Goal: Entertainment & Leisure: Consume media (video, audio)

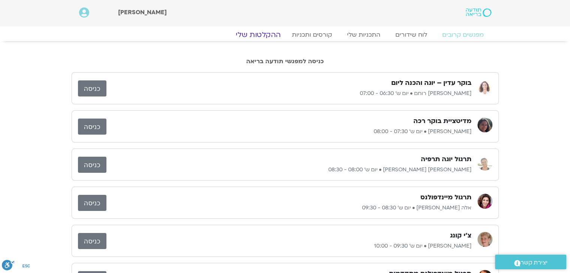
click at [261, 38] on link "ההקלטות שלי" at bounding box center [258, 34] width 63 height 9
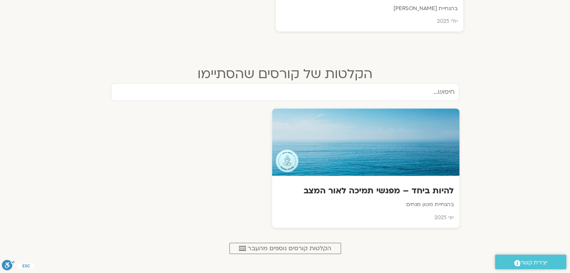
scroll to position [384, 0]
click at [349, 150] on div at bounding box center [365, 142] width 189 height 68
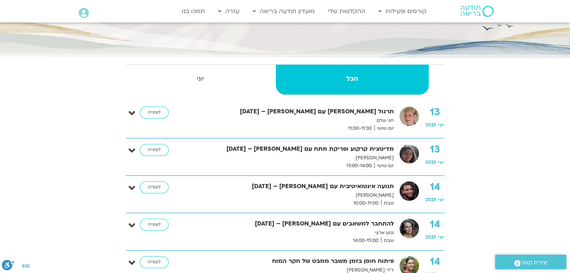
scroll to position [82, 0]
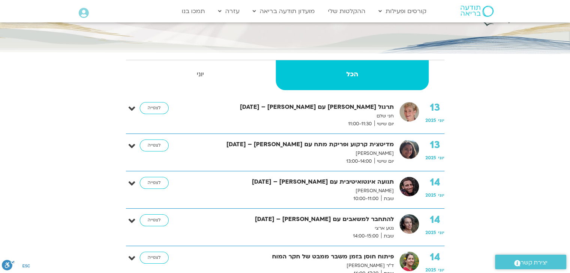
click at [377, 142] on strong "מדיטצית קרקוע ופריקת מתח עם [PERSON_NAME] – [DATE]" at bounding box center [295, 145] width 197 height 10
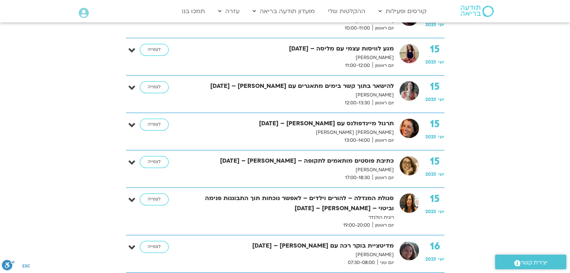
scroll to position [527, 0]
